Goal: Task Accomplishment & Management: Manage account settings

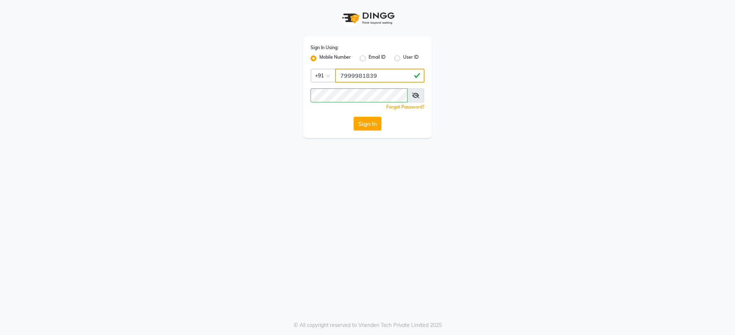
click at [379, 80] on input "7999981839" at bounding box center [379, 76] width 89 height 14
click at [379, 73] on input "7999981839" at bounding box center [379, 76] width 89 height 14
type input "7"
type input "9874948901"
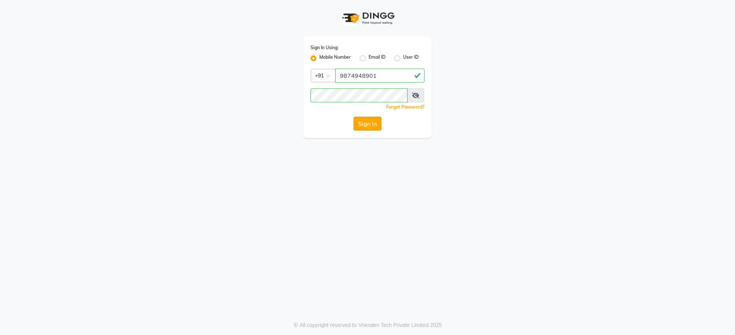
click at [372, 121] on button "Sign In" at bounding box center [367, 124] width 28 height 14
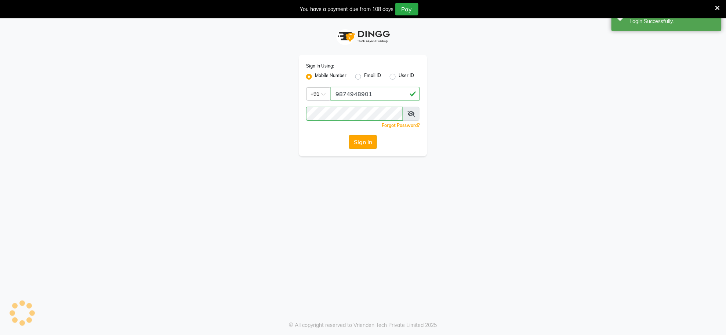
select select "service"
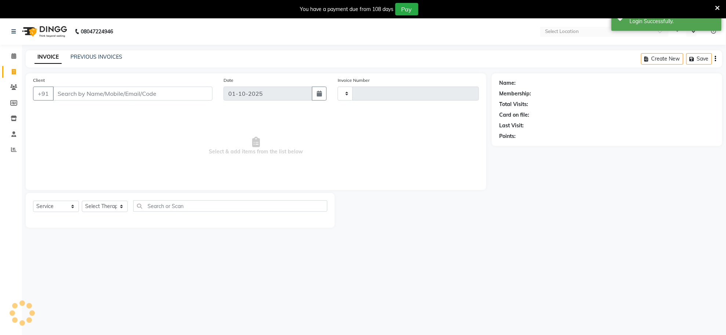
select select "en"
select select "8283"
type input "1552"
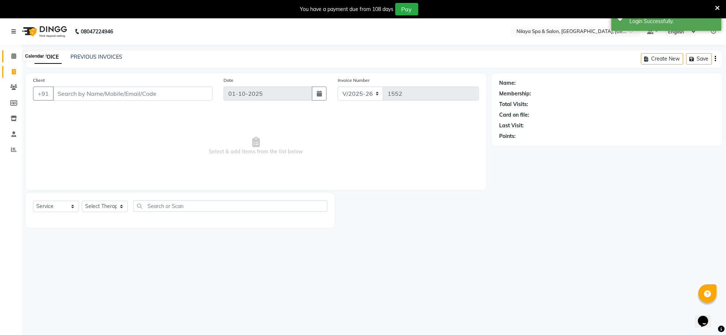
click at [11, 55] on icon at bounding box center [13, 56] width 5 height 6
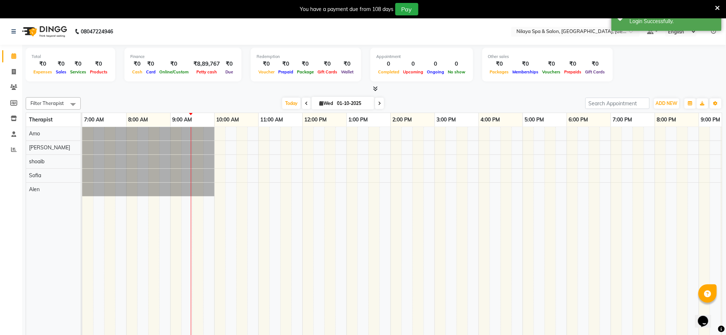
click at [307, 105] on span at bounding box center [306, 103] width 9 height 11
type input "30-09-2025"
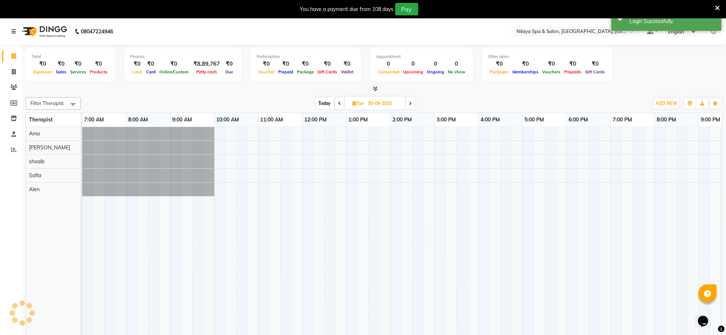
scroll to position [0, 88]
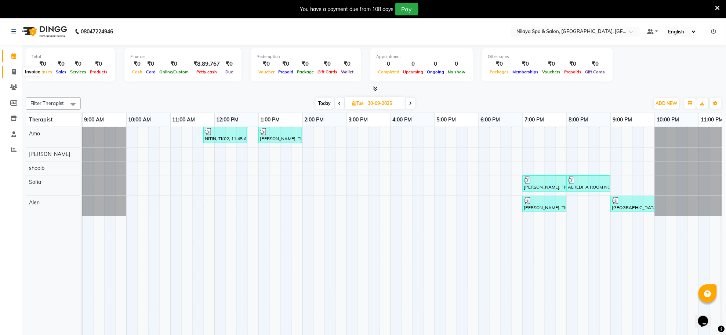
click at [14, 72] on icon at bounding box center [14, 72] width 4 height 6
select select "service"
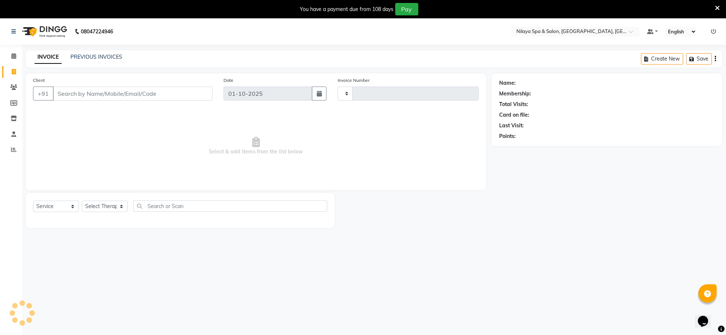
type input "1552"
select select "8283"
click at [94, 59] on link "PREVIOUS INVOICES" at bounding box center [97, 57] width 52 height 7
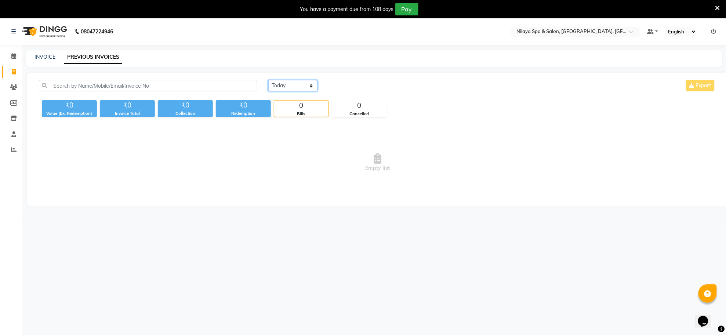
click at [307, 84] on select "[DATE] [DATE] Custom Range" at bounding box center [292, 85] width 49 height 11
select select "[DATE]"
click at [268, 80] on select "[DATE] [DATE] Custom Range" at bounding box center [292, 85] width 49 height 11
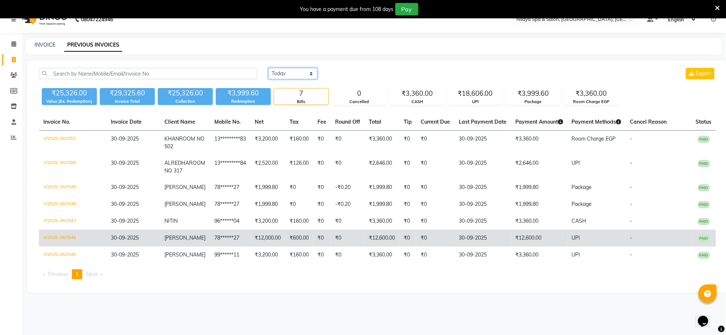
scroll to position [18, 0]
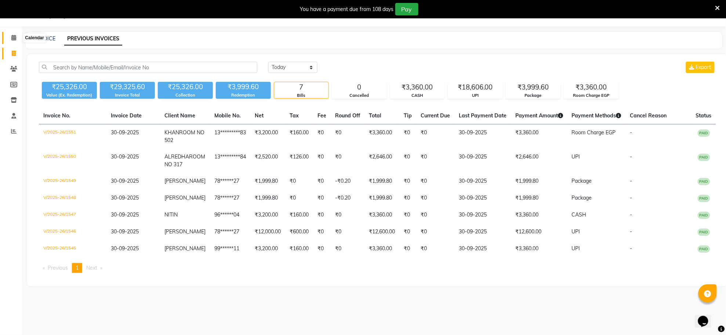
click at [12, 37] on icon at bounding box center [13, 38] width 5 height 6
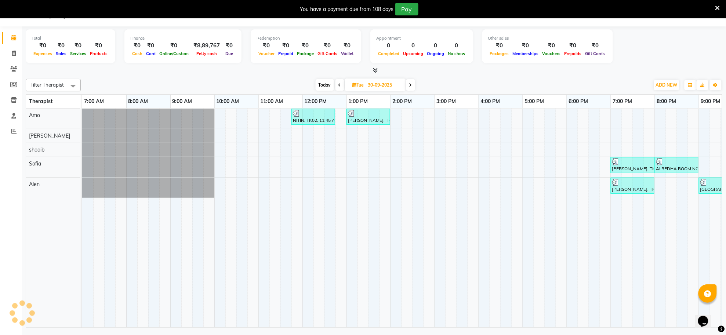
scroll to position [0, 88]
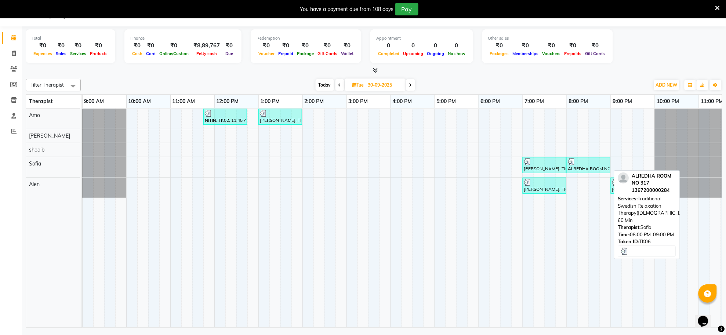
click at [591, 170] on div "ALREDHA ROOM NO 317, TK06, 08:00 PM-09:00 PM, Traditional Swedish Relaxation Th…" at bounding box center [589, 165] width 42 height 14
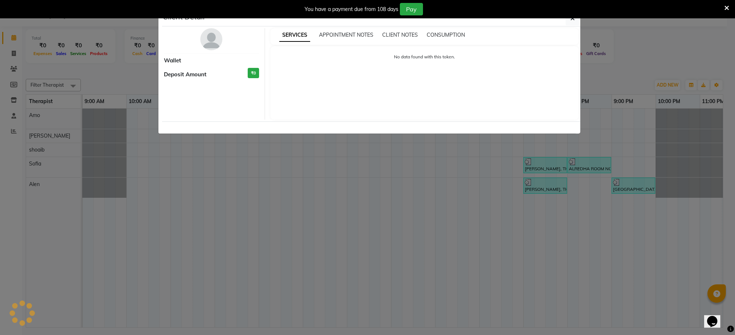
select select "3"
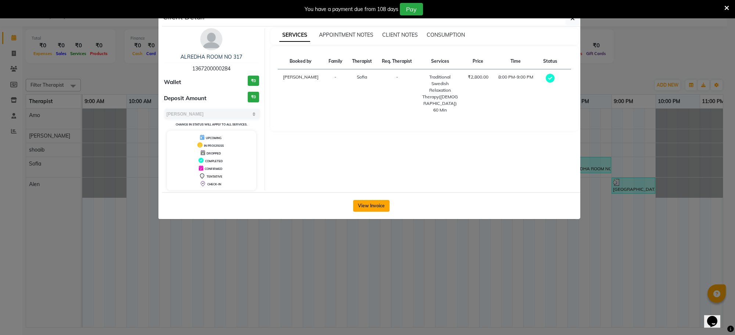
click at [366, 208] on button "View Invoice" at bounding box center [371, 206] width 36 height 12
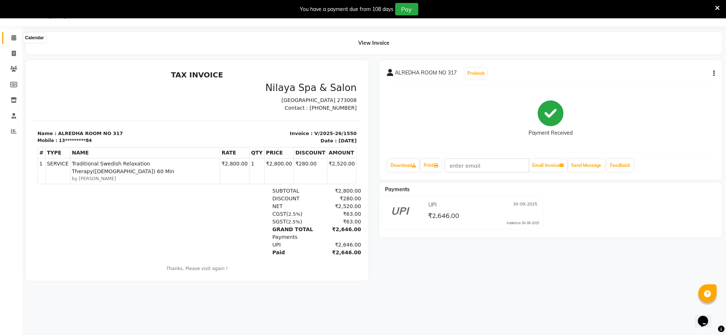
click at [10, 37] on span at bounding box center [13, 38] width 13 height 8
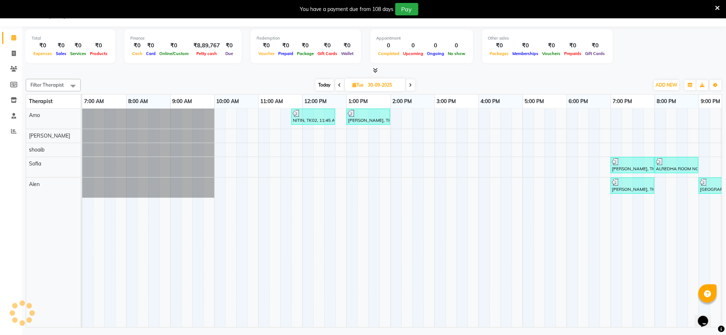
scroll to position [0, 88]
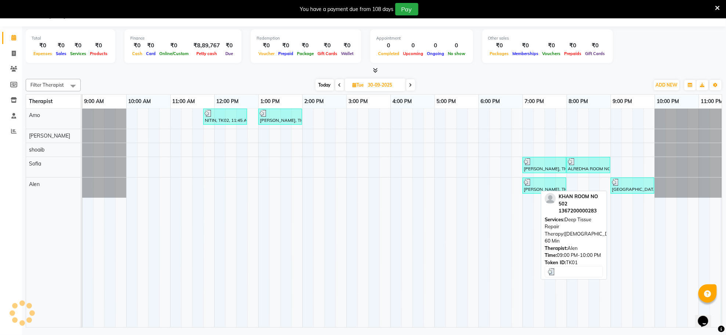
click at [634, 187] on div "[GEOGRAPHIC_DATA] NO 502, TK01, 09:00 PM-10:00 PM, Deep Tissue Repair Therapy([…" at bounding box center [633, 186] width 42 height 14
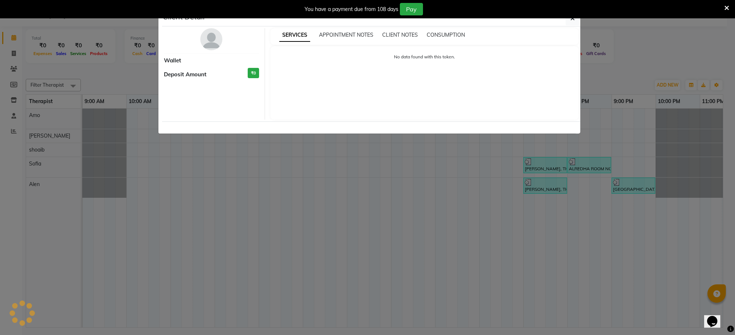
select select "3"
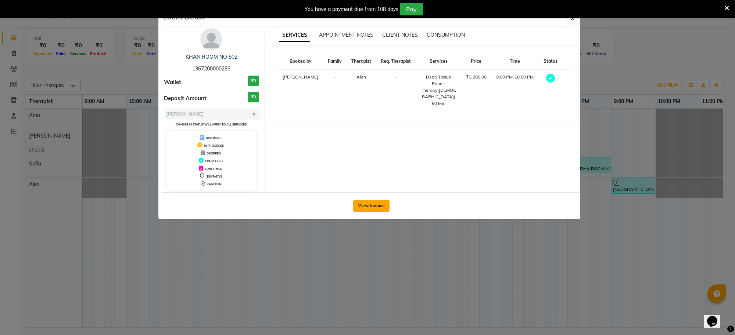
click at [353, 206] on button "View Invoice" at bounding box center [371, 206] width 36 height 12
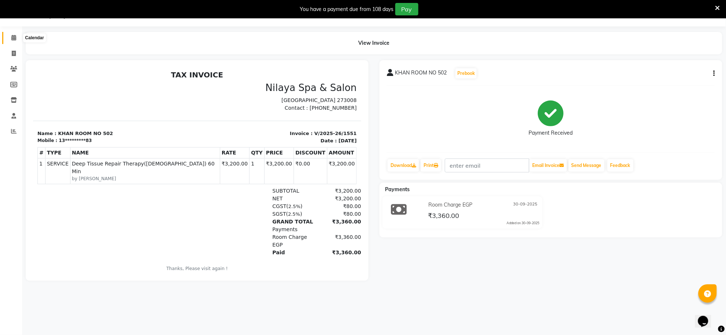
click at [15, 40] on icon at bounding box center [13, 38] width 5 height 6
